Goal: Check status

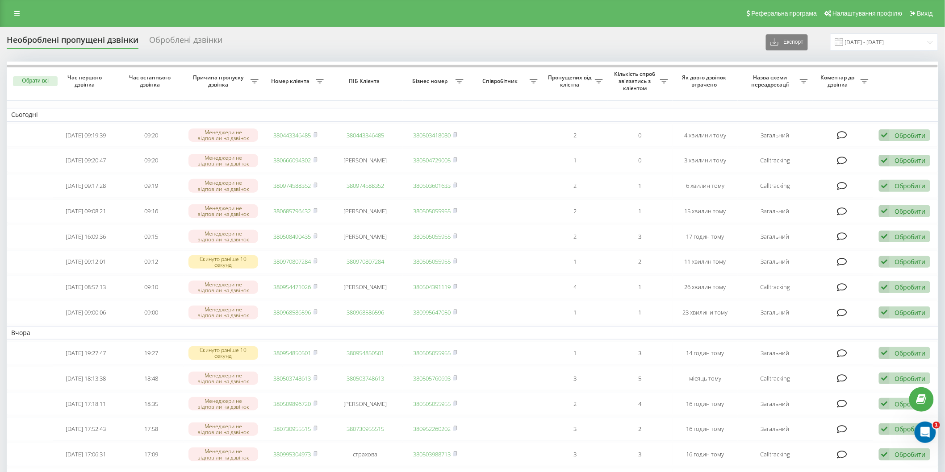
click at [864, 33] on div "Необроблені пропущені дзвінки Оброблені дзвінки Експорт .csv .xlsx 18.09.2025 -…" at bounding box center [472, 432] width 945 height 810
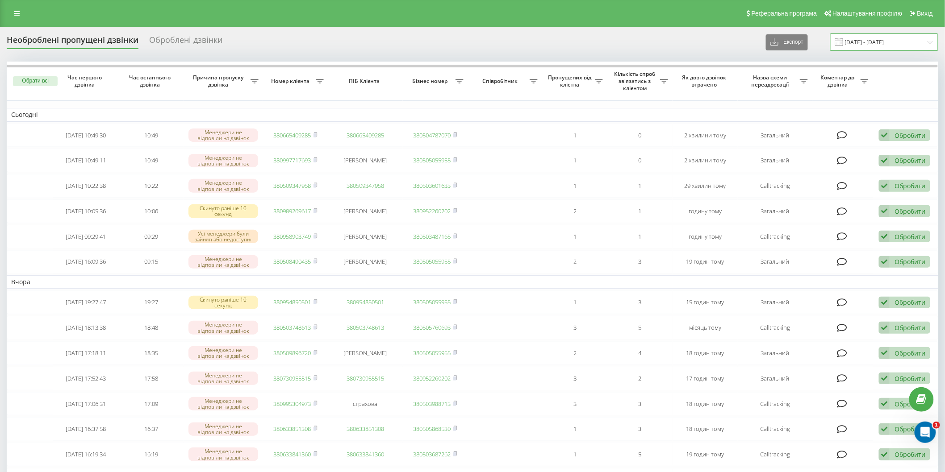
click at [863, 38] on input "[DATE] - [DATE]" at bounding box center [884, 41] width 108 height 17
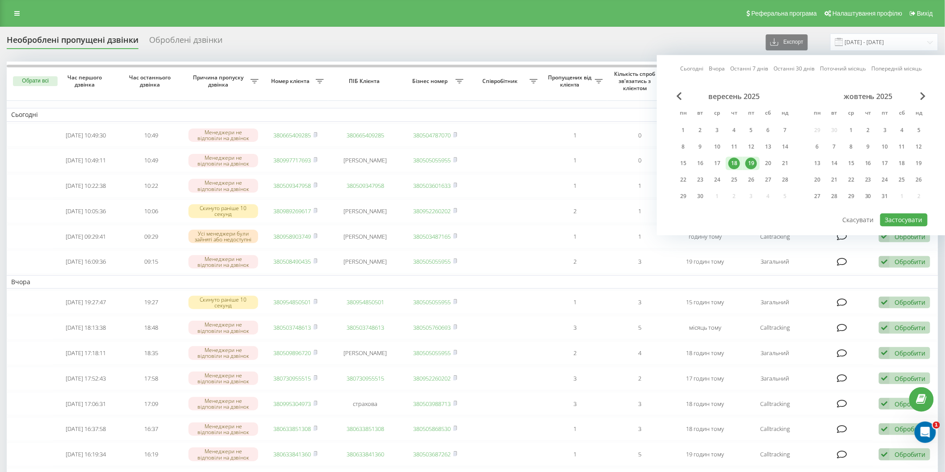
click at [753, 159] on div "19" at bounding box center [751, 164] width 12 height 12
click at [896, 219] on button "Застосувати" at bounding box center [903, 219] width 47 height 13
type input "[DATE] - [DATE]"
